Goal: Book appointment/travel/reservation

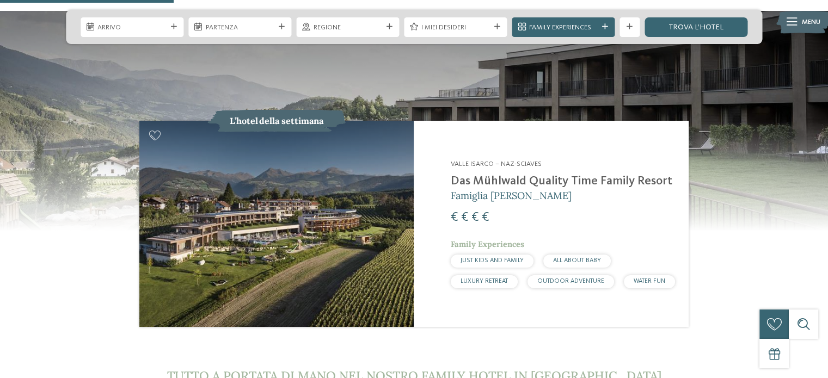
scroll to position [941, 0]
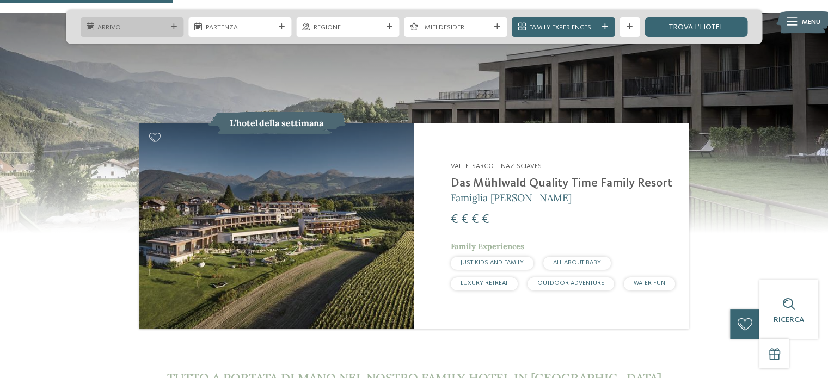
click at [94, 28] on div at bounding box center [91, 27] width 10 height 8
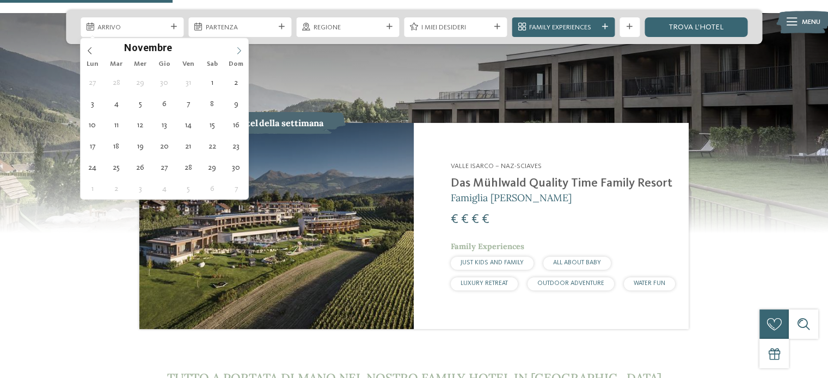
click at [240, 50] on icon at bounding box center [239, 50] width 4 height 7
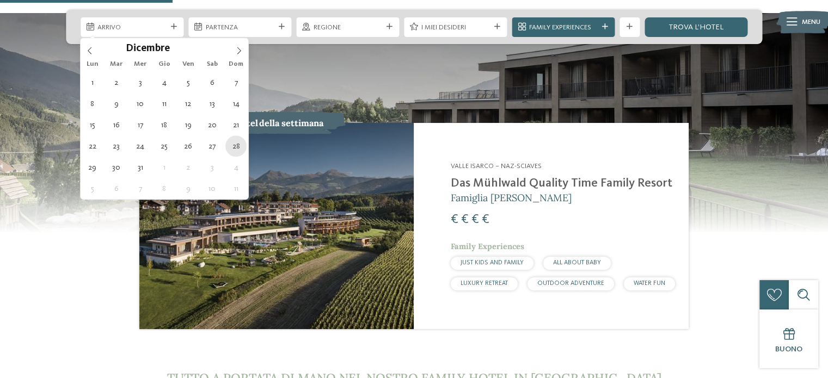
type div "28.12.2025"
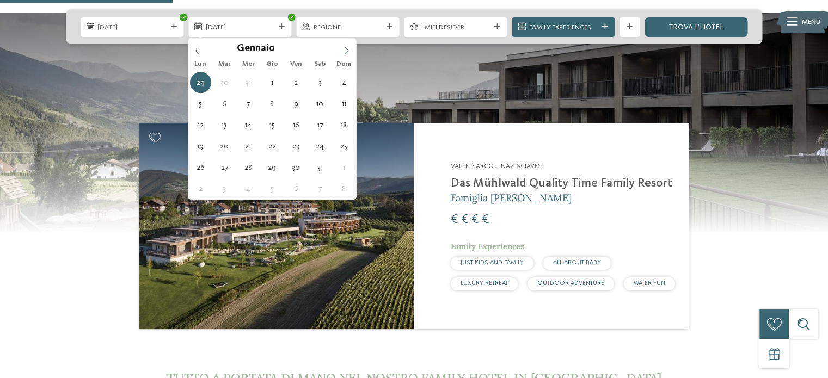
type input "****"
click at [345, 49] on icon at bounding box center [347, 51] width 8 height 8
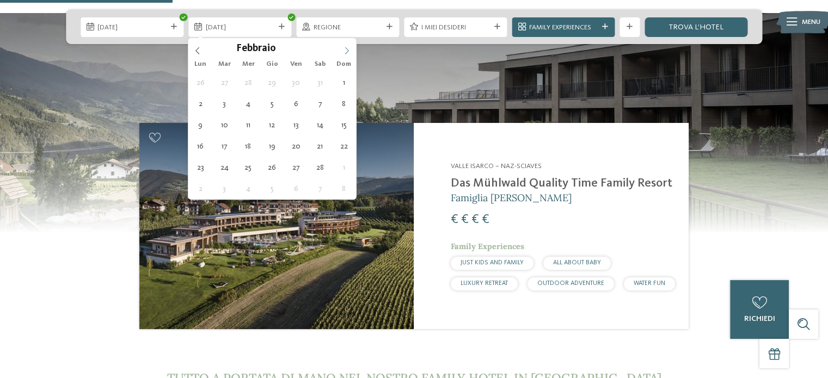
click at [345, 49] on icon at bounding box center [347, 51] width 8 height 8
click at [196, 50] on icon at bounding box center [198, 51] width 8 height 8
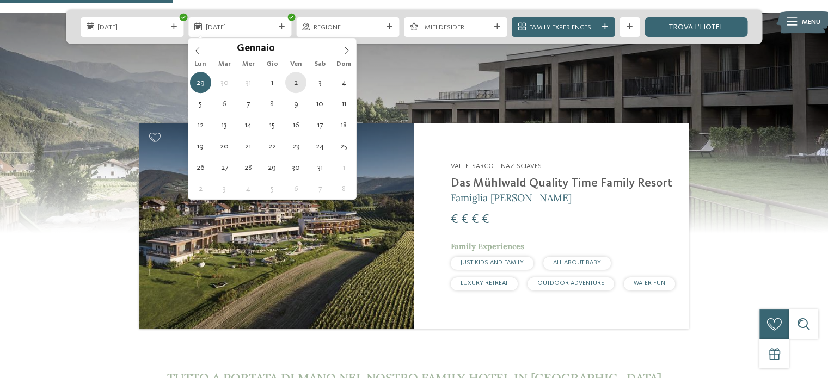
type div "02.01.2026"
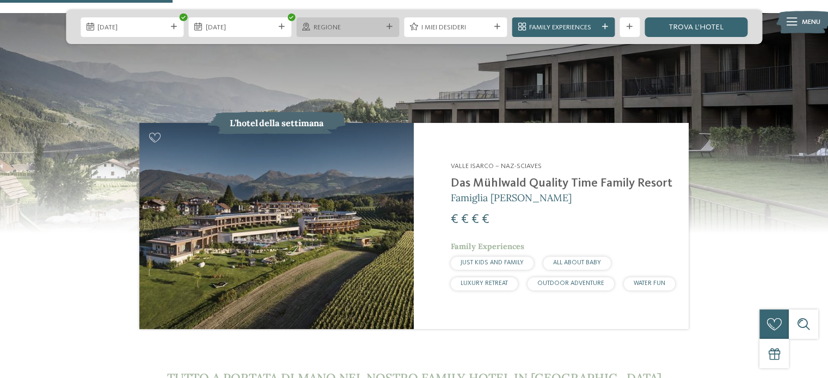
click at [388, 26] on icon at bounding box center [390, 27] width 6 height 6
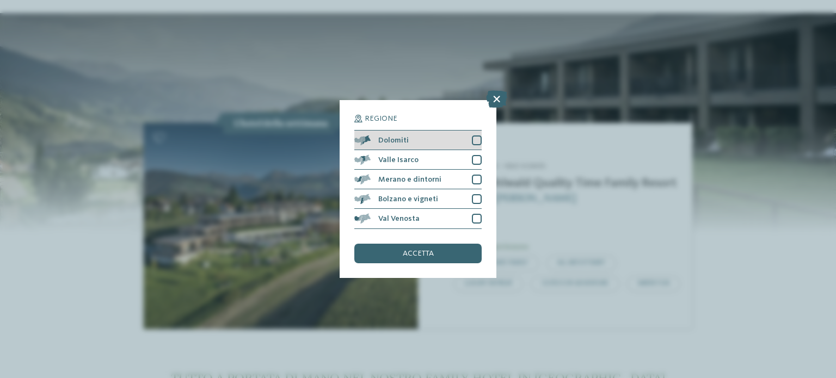
click at [412, 137] on div "Dolomiti" at bounding box center [418, 141] width 127 height 20
click at [420, 250] on span "accetta" at bounding box center [418, 254] width 31 height 8
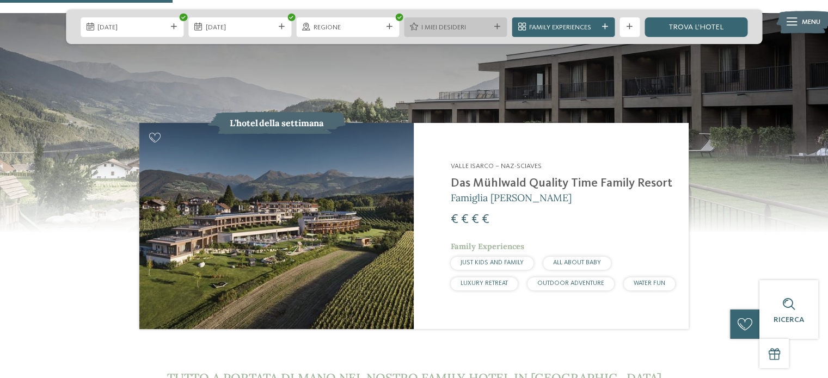
click at [495, 26] on icon at bounding box center [497, 27] width 6 height 6
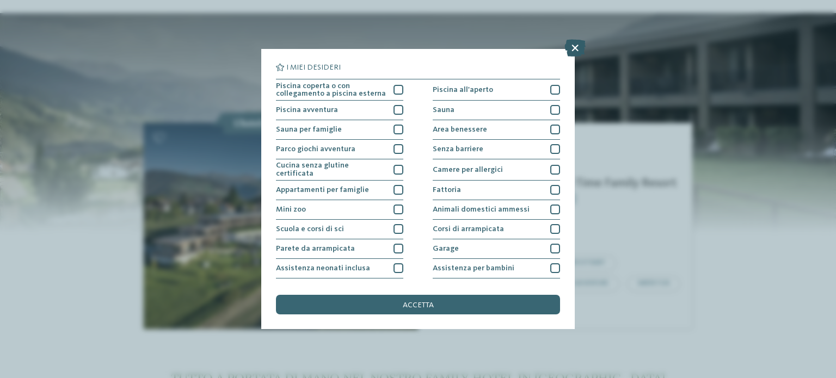
click at [576, 50] on icon at bounding box center [575, 47] width 21 height 17
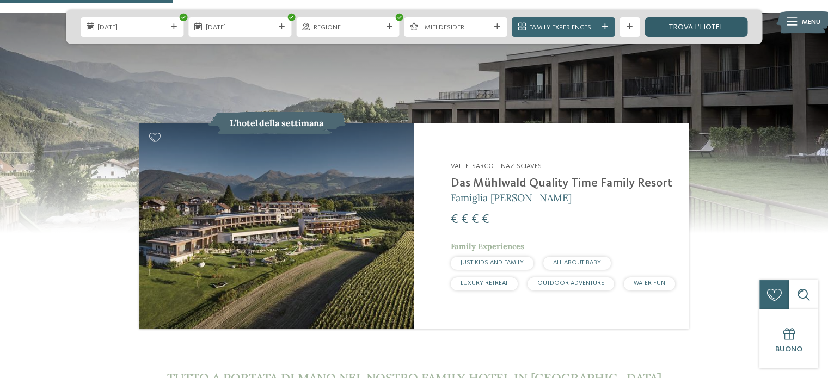
click at [697, 27] on link "trova l’hotel" at bounding box center [696, 27] width 103 height 20
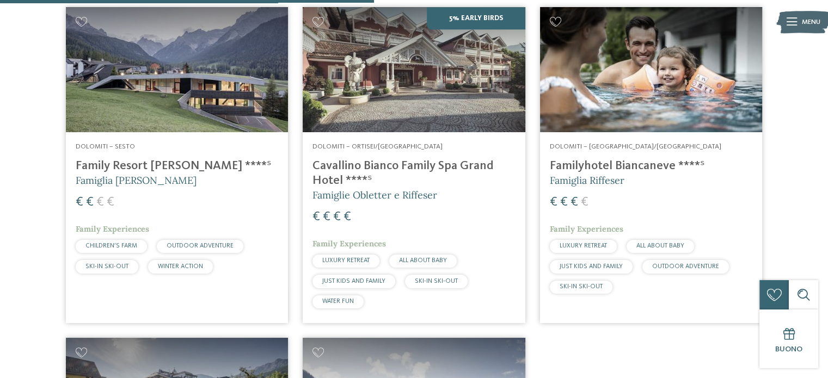
scroll to position [701, 0]
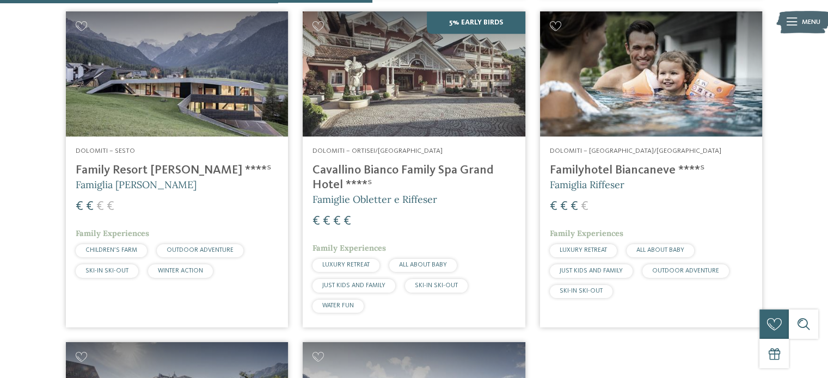
click at [388, 169] on h4 "Cavallino Bianco Family Spa Grand Hotel ****ˢ" at bounding box center [414, 177] width 203 height 29
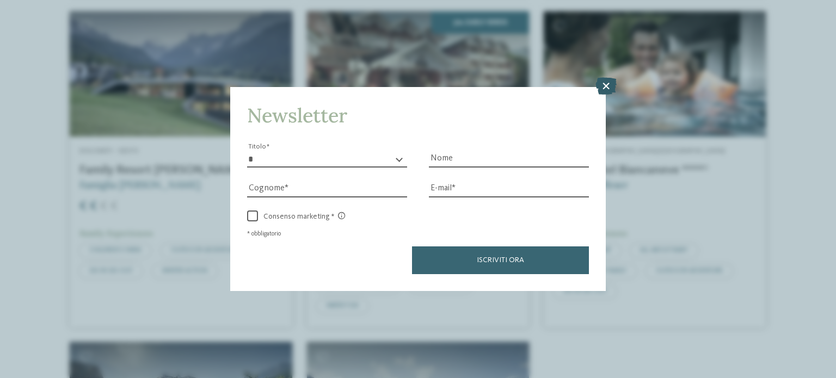
click at [606, 87] on icon at bounding box center [606, 85] width 21 height 17
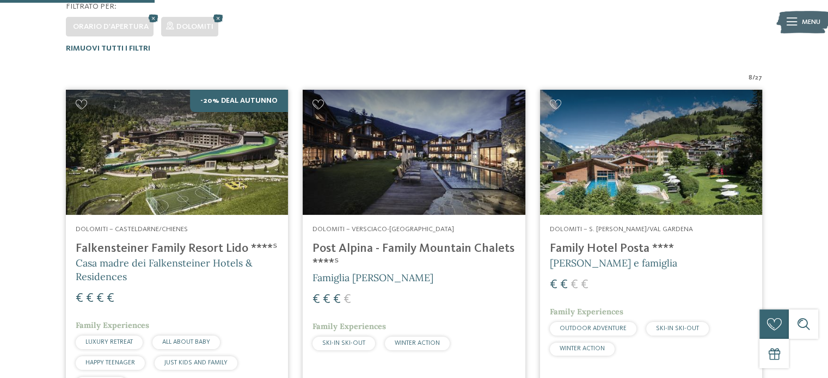
scroll to position [294, 0]
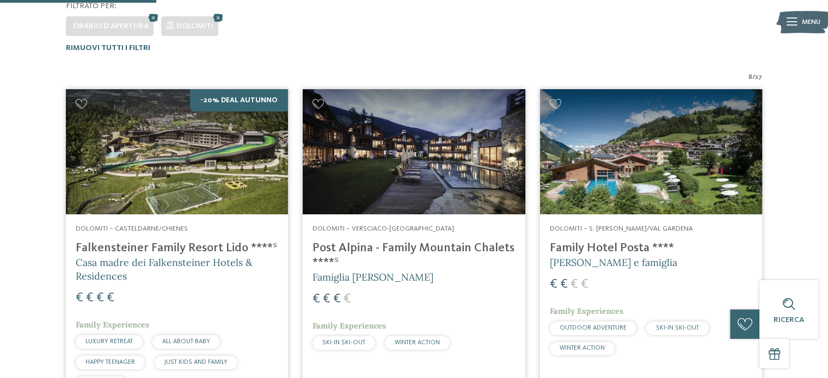
click at [621, 241] on h4 "Family Hotel Posta ****" at bounding box center [651, 248] width 203 height 15
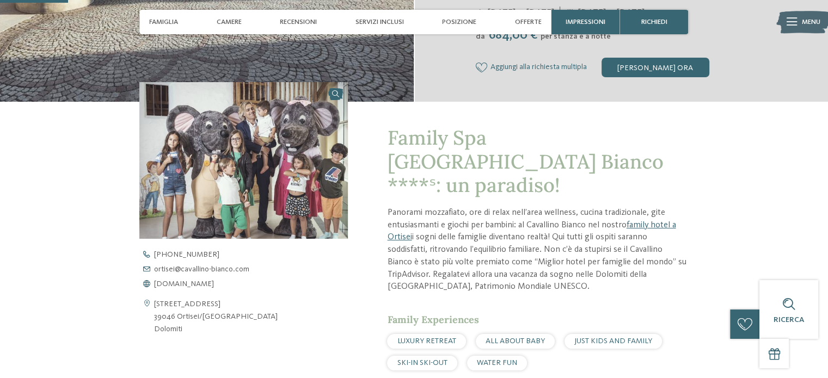
scroll to position [303, 0]
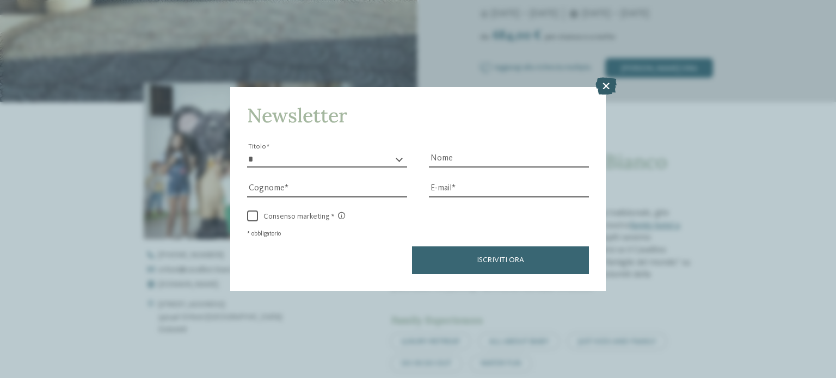
click at [605, 82] on icon at bounding box center [606, 85] width 21 height 17
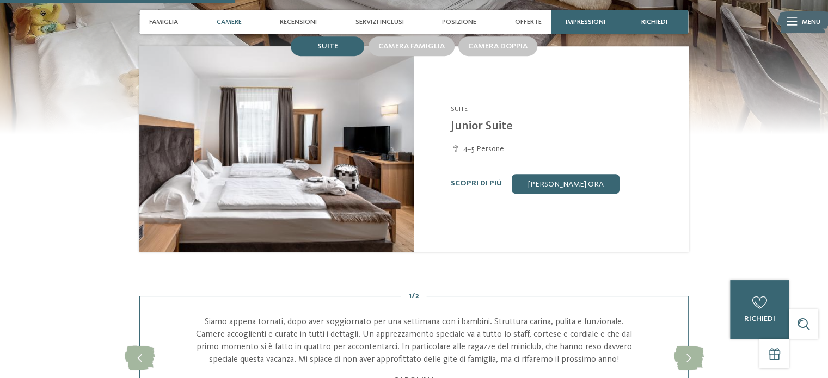
scroll to position [964, 0]
